Goal: Information Seeking & Learning: Check status

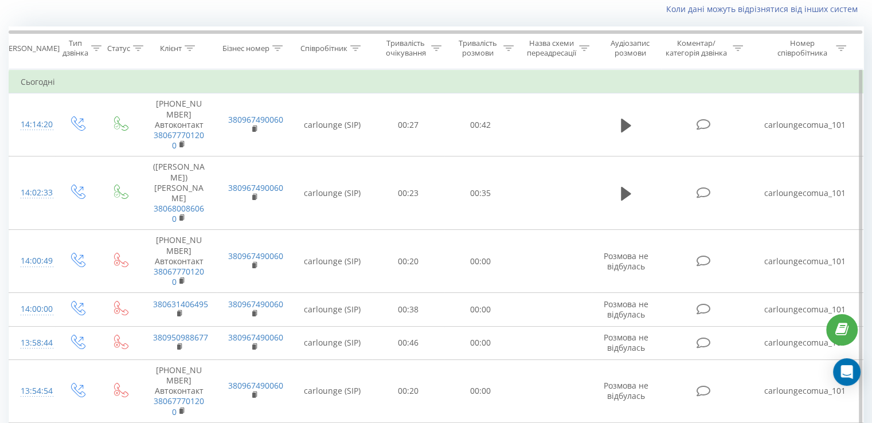
scroll to position [57, 0]
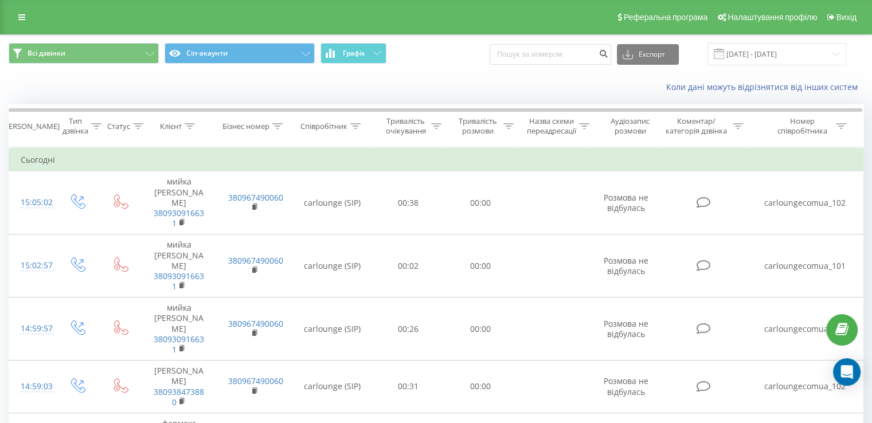
click at [131, 74] on div "Коли дані можуть відрізнятися вiд інших систем" at bounding box center [436, 87] width 871 height 28
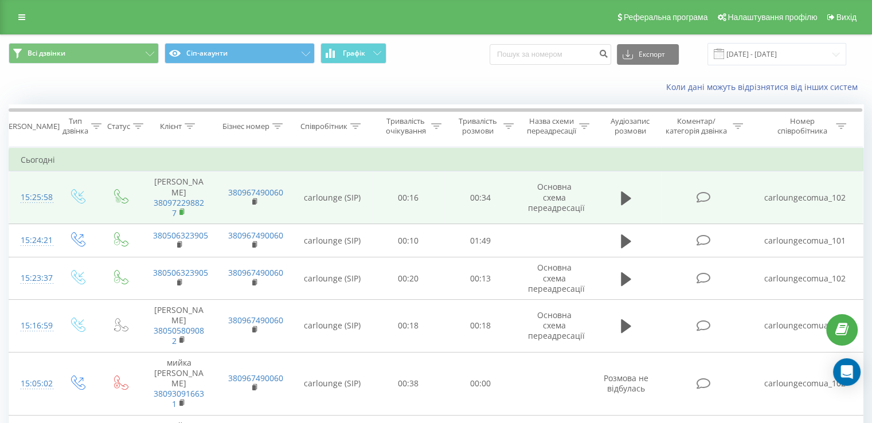
click at [183, 210] on rect at bounding box center [180, 212] width 3 height 5
